Goal: Navigation & Orientation: Understand site structure

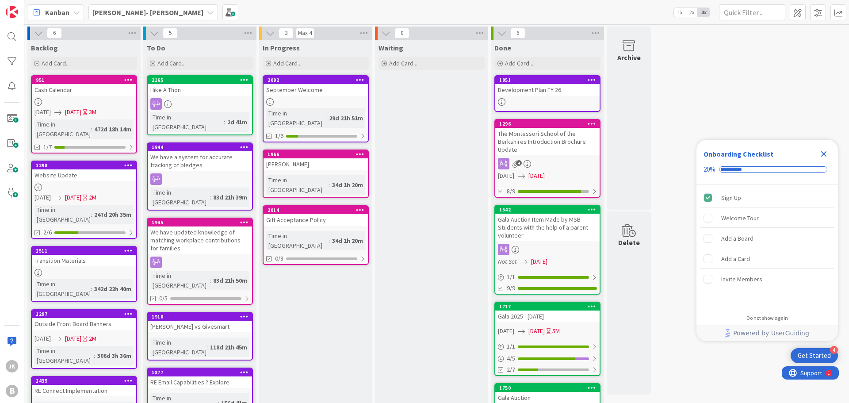
click at [827, 153] on icon "Close Checklist" at bounding box center [824, 154] width 11 height 11
click at [152, 14] on div "[PERSON_NAME]- [PERSON_NAME]" at bounding box center [153, 12] width 130 height 16
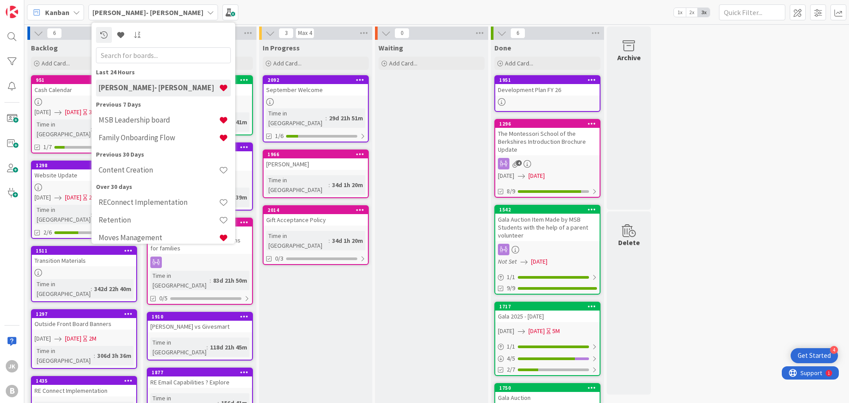
click at [178, 117] on h4 "MSB Leadership board" at bounding box center [159, 119] width 120 height 9
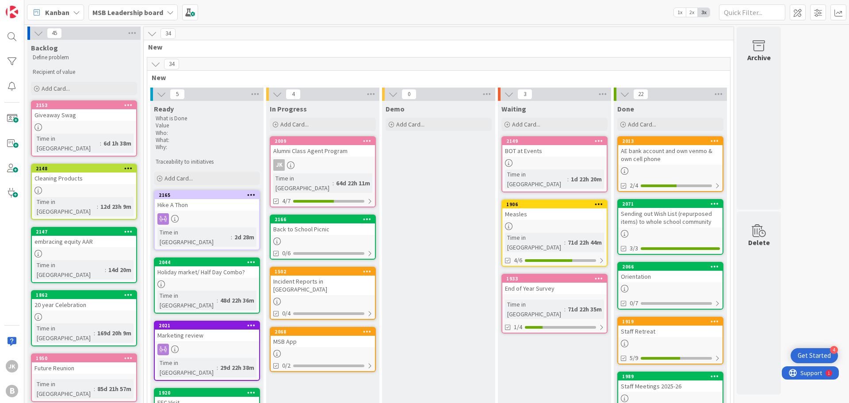
drag, startPoint x: 112, startPoint y: 120, endPoint x: 117, endPoint y: 121, distance: 4.9
click at [112, 120] on div "Giveaway Swag" at bounding box center [84, 114] width 104 height 11
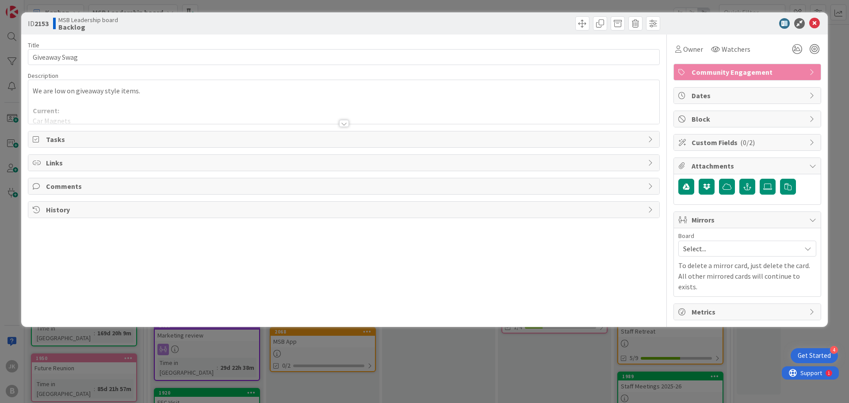
click at [345, 123] on div at bounding box center [344, 123] width 10 height 7
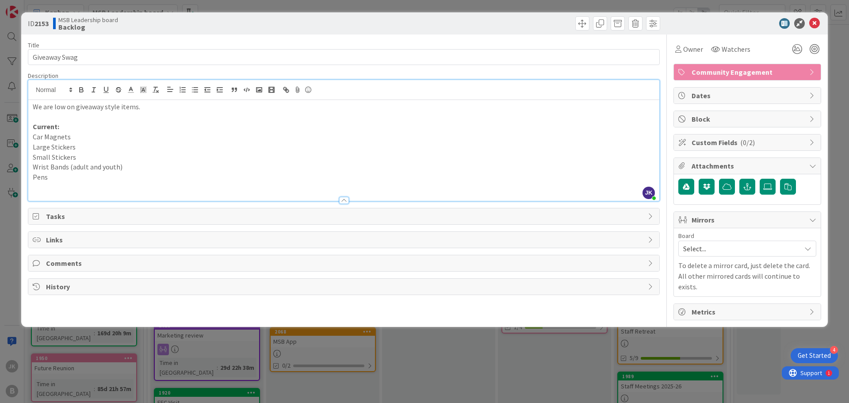
click at [83, 145] on p "Large Stickers" at bounding box center [344, 147] width 622 height 10
click at [86, 157] on p "Small Stickers" at bounding box center [344, 157] width 622 height 10
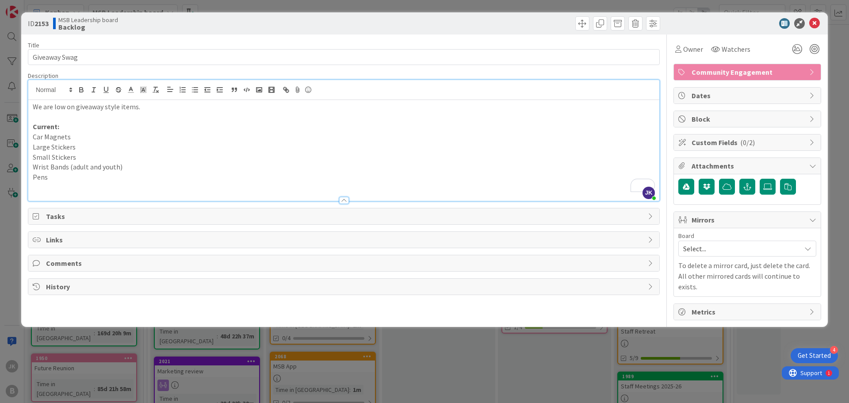
click at [146, 165] on p "Wrist Bands (adult and youth)" at bounding box center [344, 167] width 622 height 10
click at [81, 174] on p "Pens" at bounding box center [344, 177] width 622 height 10
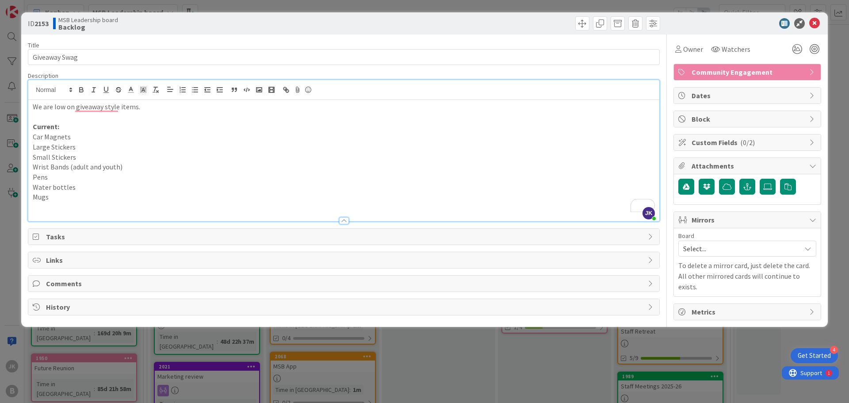
click at [84, 196] on p "Mugs" at bounding box center [344, 197] width 622 height 10
click at [814, 23] on icon at bounding box center [814, 23] width 11 height 11
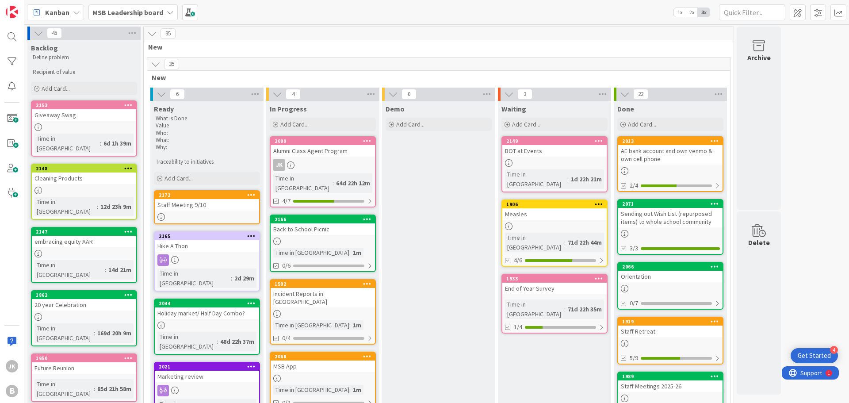
drag, startPoint x: 65, startPoint y: 119, endPoint x: 106, endPoint y: 130, distance: 41.9
click at [65, 119] on div "Giveaway Swag" at bounding box center [84, 114] width 104 height 11
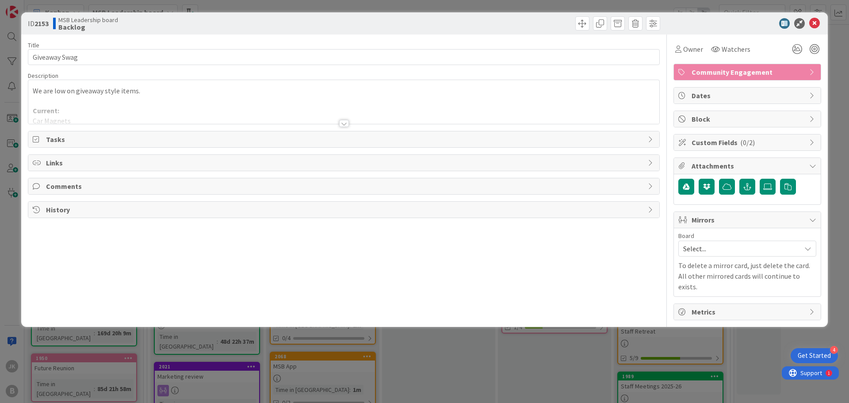
click at [346, 121] on div at bounding box center [344, 123] width 10 height 7
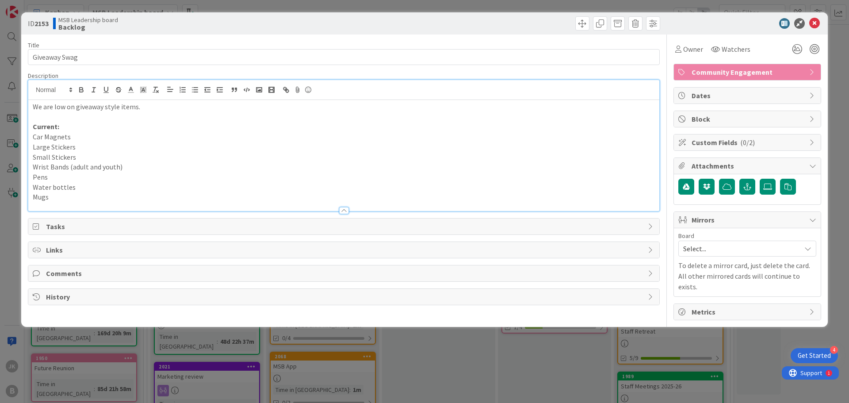
click at [141, 197] on p "Mugs" at bounding box center [344, 197] width 622 height 10
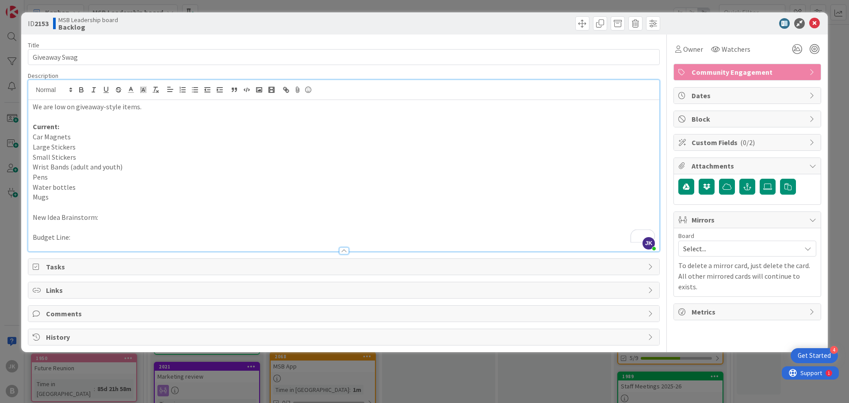
click at [158, 104] on p "We are low on giveaway-style items." at bounding box center [344, 107] width 622 height 10
drag, startPoint x: 78, startPoint y: 216, endPoint x: 18, endPoint y: 218, distance: 60.2
click at [18, 218] on div "ID 2153 MSB Leadership board Backlog Title 14 / 128 Giveaway Swag Description J…" at bounding box center [424, 201] width 849 height 403
click at [77, 240] on p "Budget Line:" at bounding box center [344, 237] width 622 height 10
click at [28, 237] on div "ID 2153 MSB Leadership board Backlog Title 14 / 128 Giveaway Swag Description J…" at bounding box center [424, 201] width 849 height 403
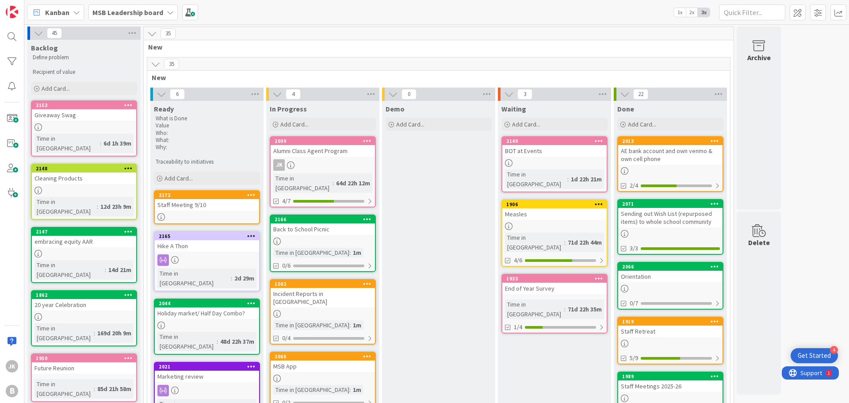
click at [210, 202] on div "Staff Meeting 9/10" at bounding box center [207, 204] width 104 height 11
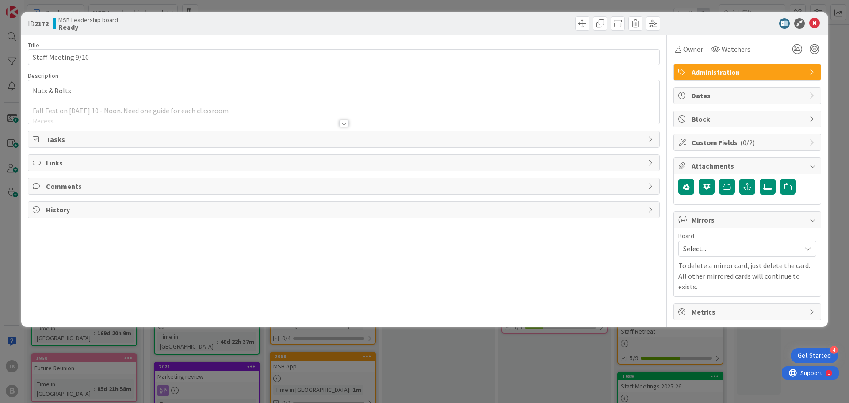
click at [345, 122] on div at bounding box center [344, 123] width 10 height 7
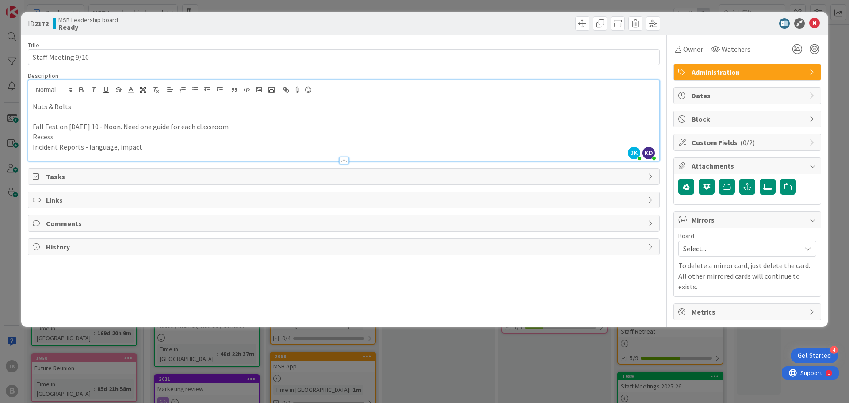
click at [159, 144] on p "Incident Reports - language, impact" at bounding box center [344, 147] width 622 height 10
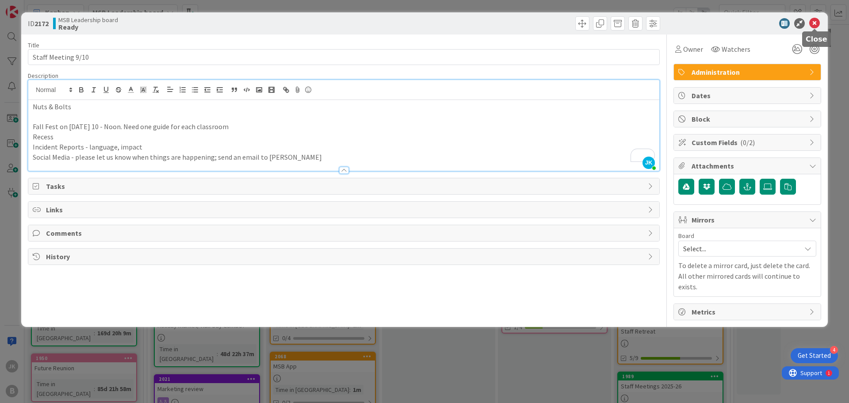
drag, startPoint x: 815, startPoint y: 23, endPoint x: 708, endPoint y: 73, distance: 118.5
click at [815, 23] on icon at bounding box center [814, 23] width 11 height 11
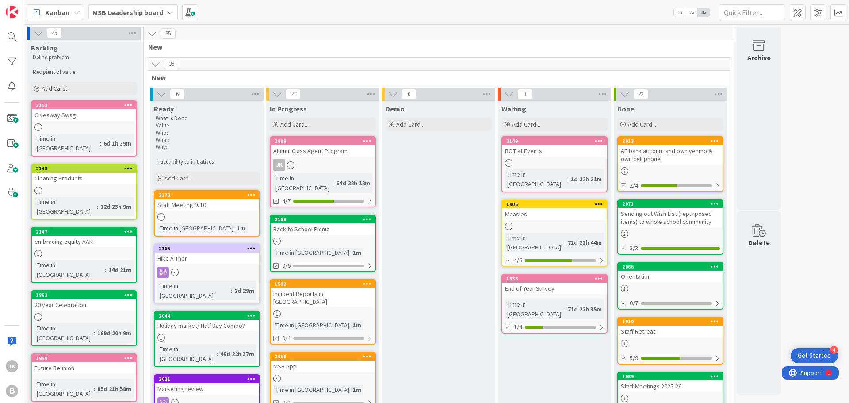
click at [146, 14] on b "MSB Leadership board" at bounding box center [127, 12] width 71 height 9
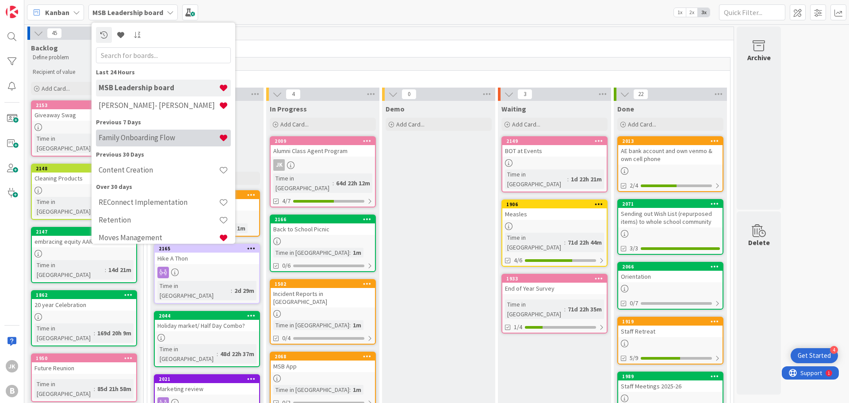
click at [168, 137] on h4 "Family Onboarding Flow" at bounding box center [159, 137] width 120 height 9
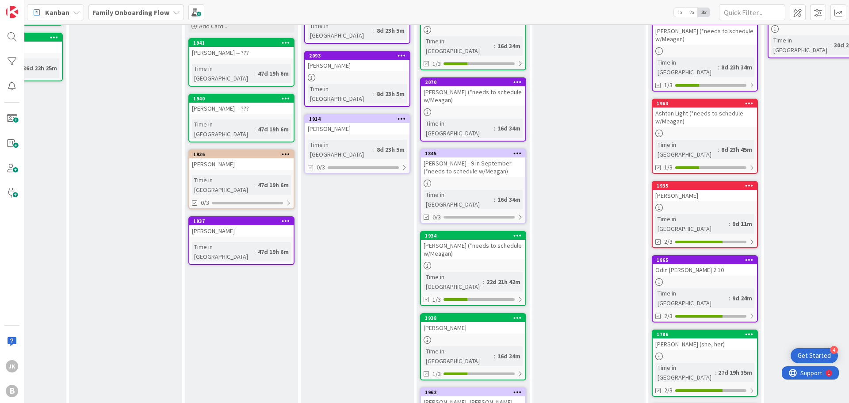
scroll to position [177, 194]
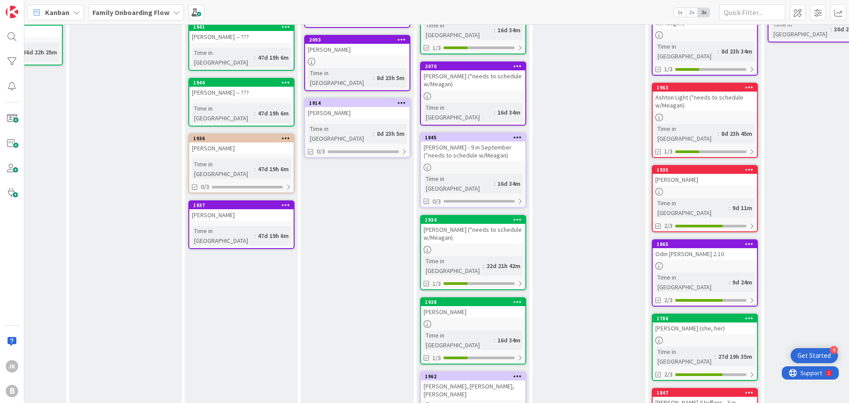
click at [489, 380] on div "[PERSON_NAME], [PERSON_NAME], [PERSON_NAME]" at bounding box center [473, 389] width 104 height 19
